Goal: Task Accomplishment & Management: Complete application form

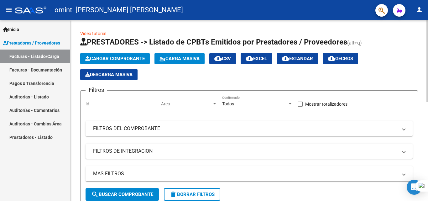
click at [124, 55] on button "Cargar Comprobante" at bounding box center [114, 58] width 69 height 11
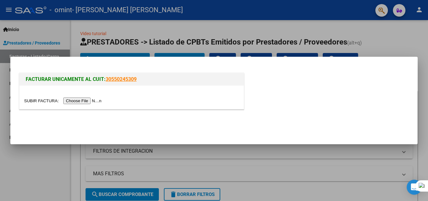
click at [87, 99] on input "file" at bounding box center [63, 100] width 79 height 7
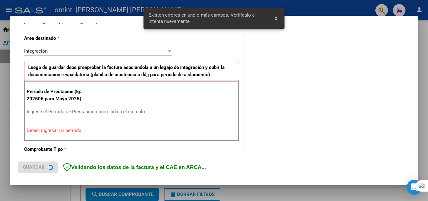
scroll to position [141, 0]
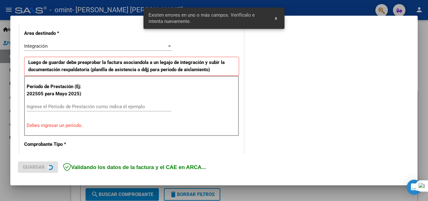
click at [67, 103] on div "Ingrese el Período de Prestación como indica el ejemplo" at bounding box center [99, 106] width 145 height 9
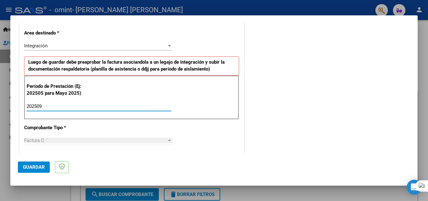
type input "202509"
click at [69, 138] on div "Factura C" at bounding box center [95, 140] width 142 height 6
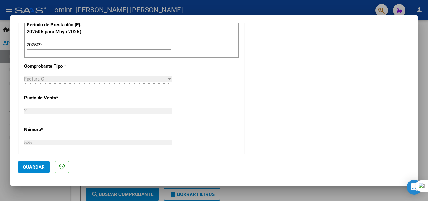
scroll to position [298, 0]
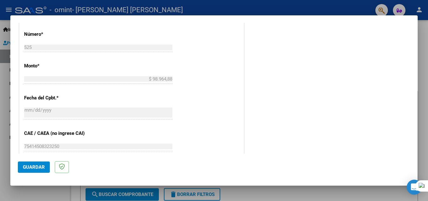
click at [33, 167] on span "Guardar" at bounding box center [34, 167] width 22 height 6
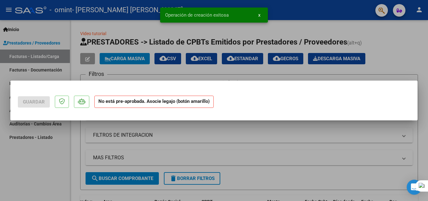
scroll to position [0, 0]
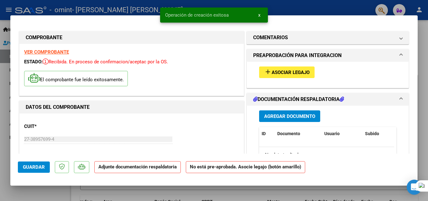
click at [289, 72] on span "Asociar Legajo" at bounding box center [290, 72] width 38 height 6
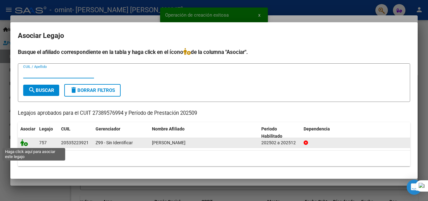
click at [24, 142] on icon at bounding box center [24, 142] width 8 height 7
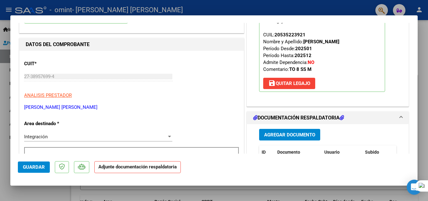
scroll to position [94, 0]
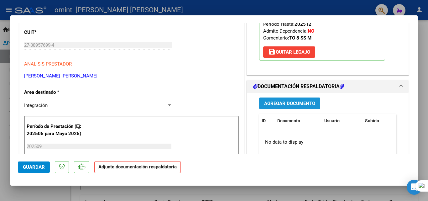
click at [304, 102] on span "Agregar Documento" at bounding box center [289, 103] width 51 height 6
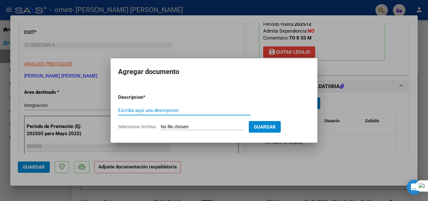
click at [182, 110] on input "Escriba aquí una descripcion" at bounding box center [184, 110] width 132 height 6
type input "planilla de asistencia"
click at [199, 123] on form "Descripcion * planilla de asistencia Escriba aquí una descripcion Seleccionar A…" at bounding box center [214, 112] width 192 height 46
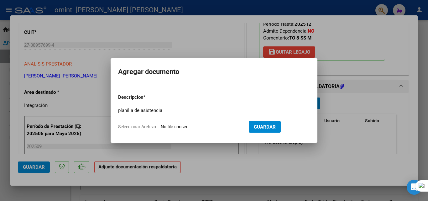
click at [200, 124] on input "Seleccionar Archivo" at bounding box center [202, 127] width 83 height 6
type input "C:\fakepath\asistencia [PERSON_NAME] septiembre t.o.pdf"
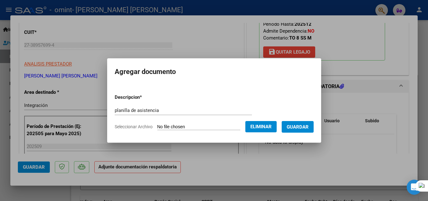
click at [303, 128] on span "Guardar" at bounding box center [297, 127] width 22 height 6
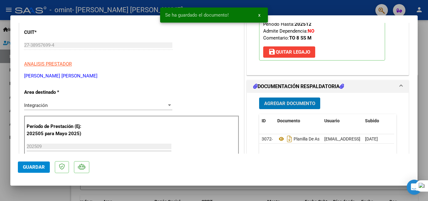
click at [43, 166] on span "Guardar" at bounding box center [34, 167] width 22 height 6
click at [352, 11] on div at bounding box center [214, 100] width 428 height 201
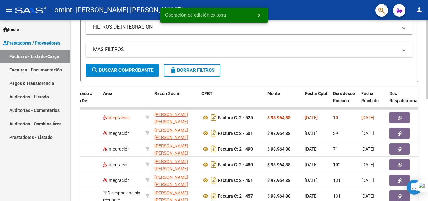
scroll to position [125, 0]
